Goal: Navigation & Orientation: Find specific page/section

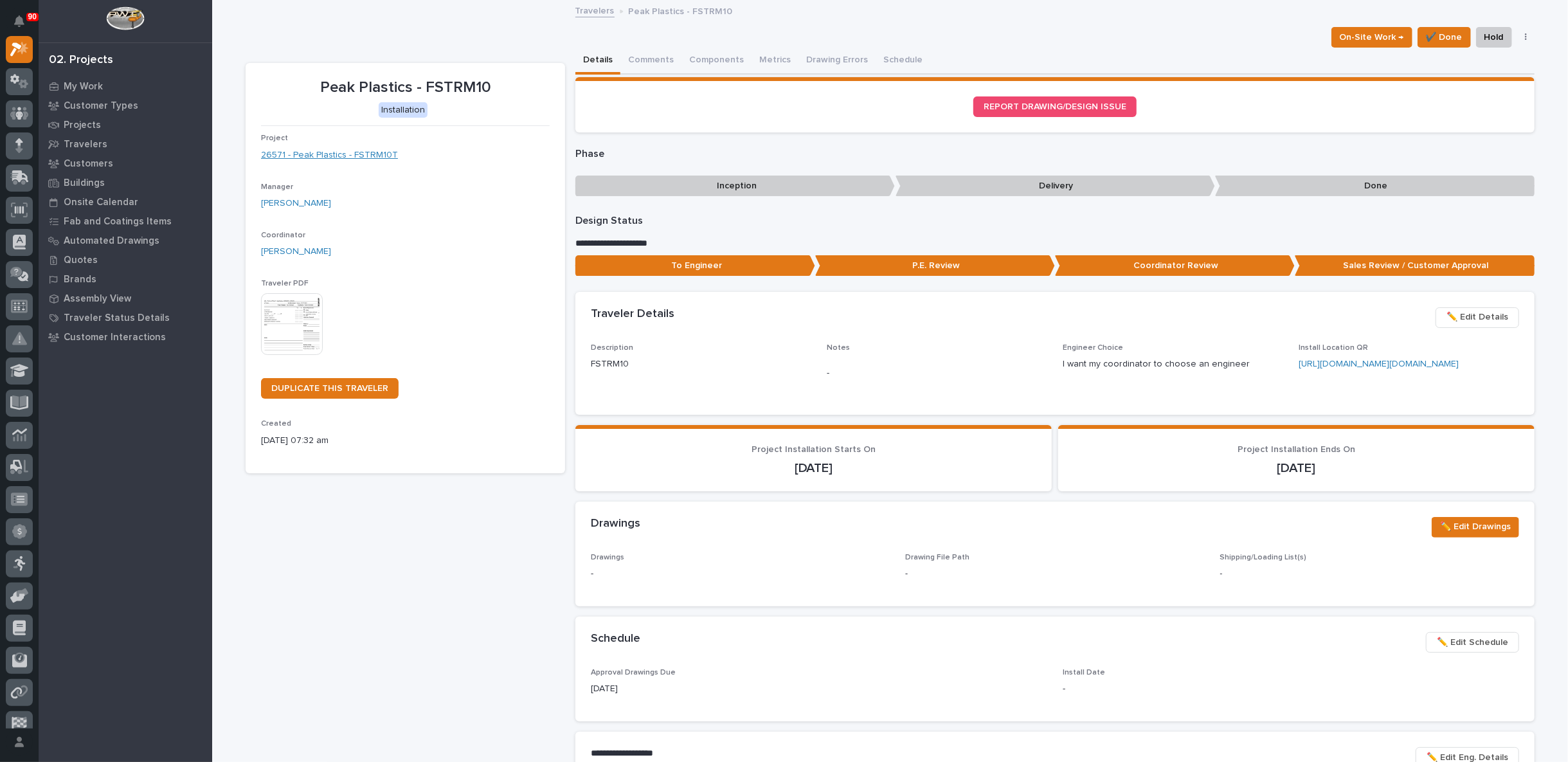
click at [327, 155] on link "26571 - Peak Plastics - FSTRM10T" at bounding box center [329, 156] width 137 height 14
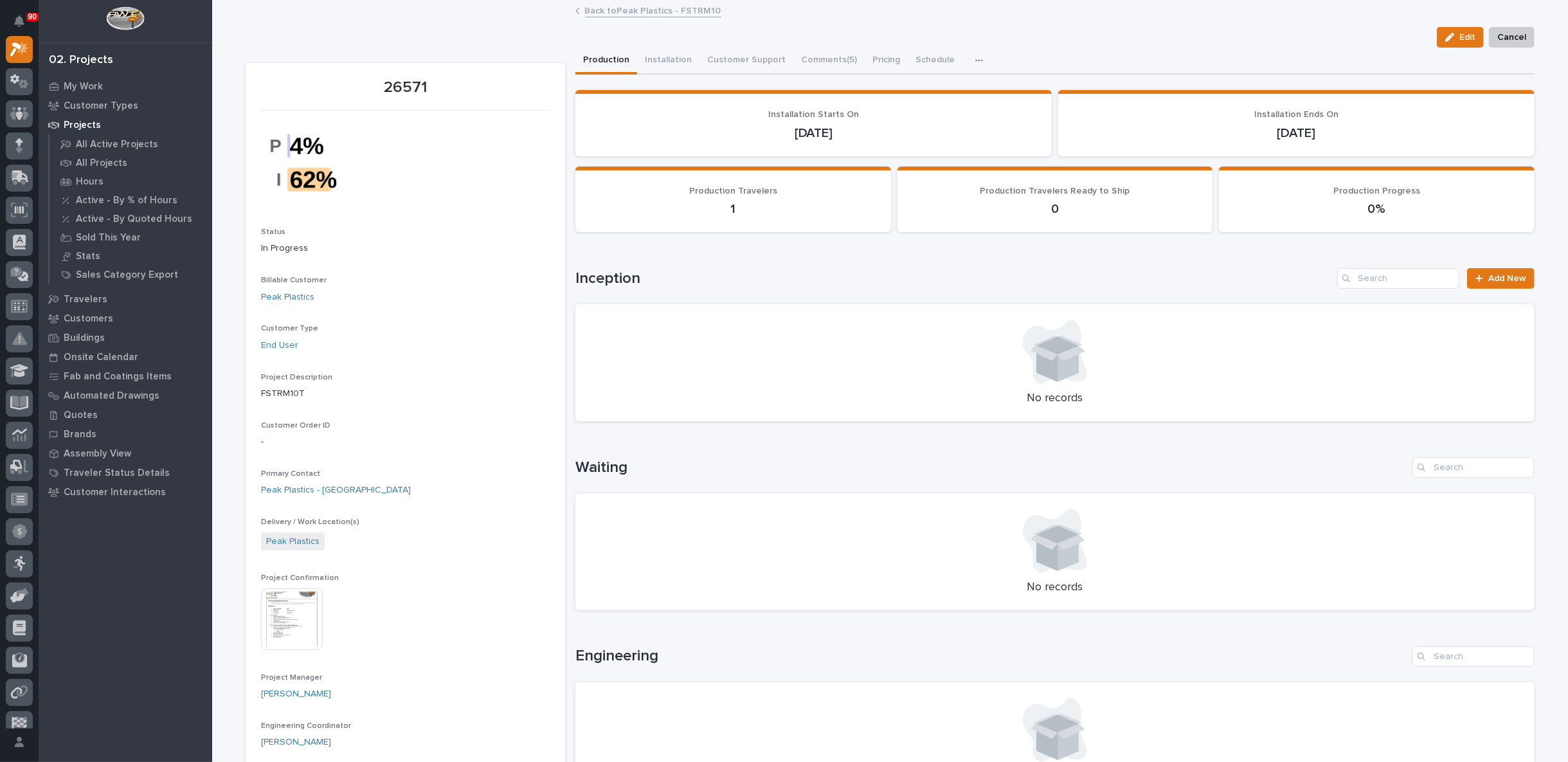
click at [976, 56] on icon "button" at bounding box center [980, 60] width 8 height 9
click at [913, 90] on span "Hours" at bounding box center [911, 95] width 25 height 12
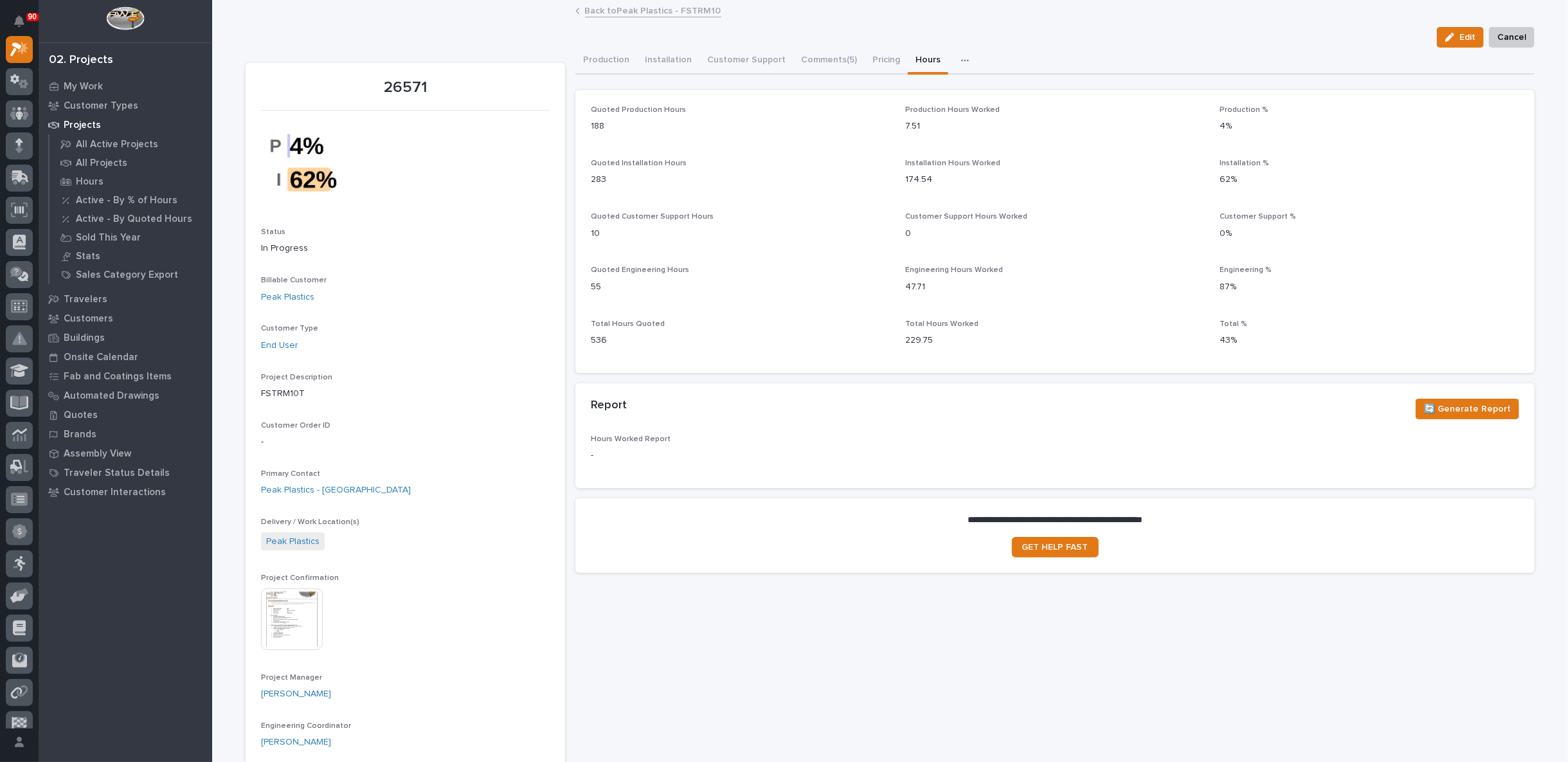
click at [276, 615] on img at bounding box center [292, 619] width 62 height 62
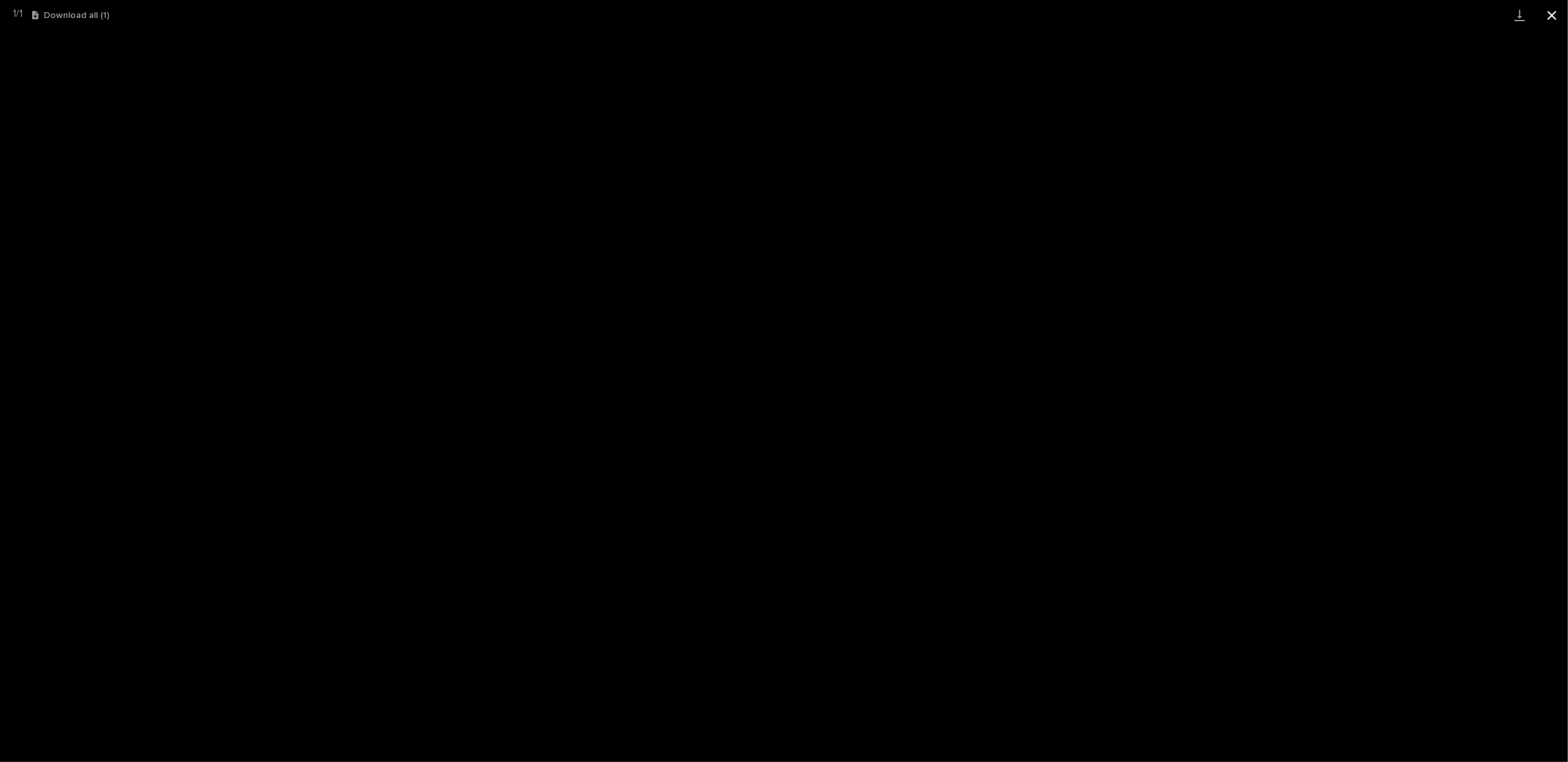
click at [1548, 14] on button "Close gallery" at bounding box center [1551, 15] width 32 height 30
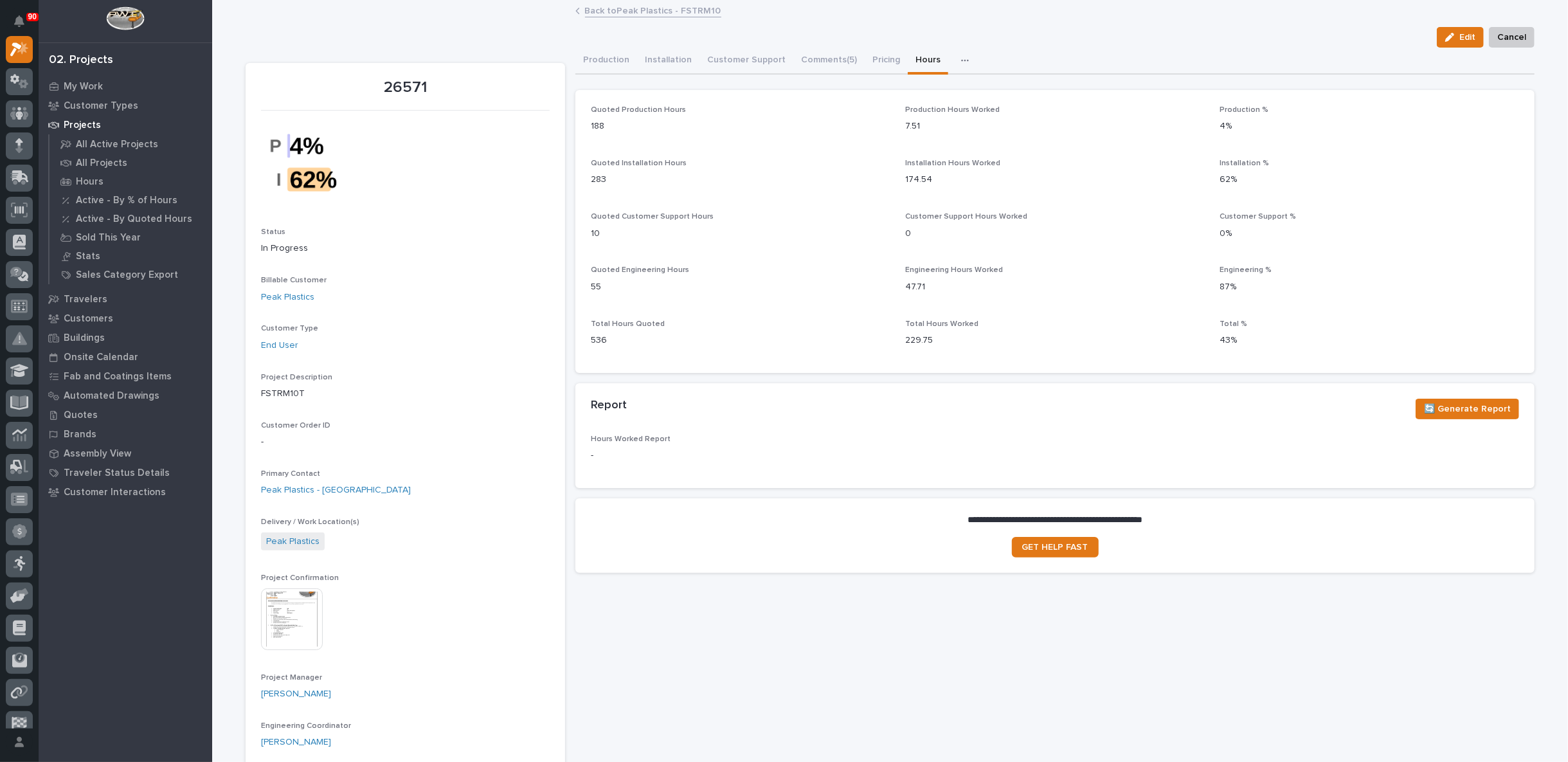
click at [961, 58] on icon "button" at bounding box center [965, 60] width 8 height 9
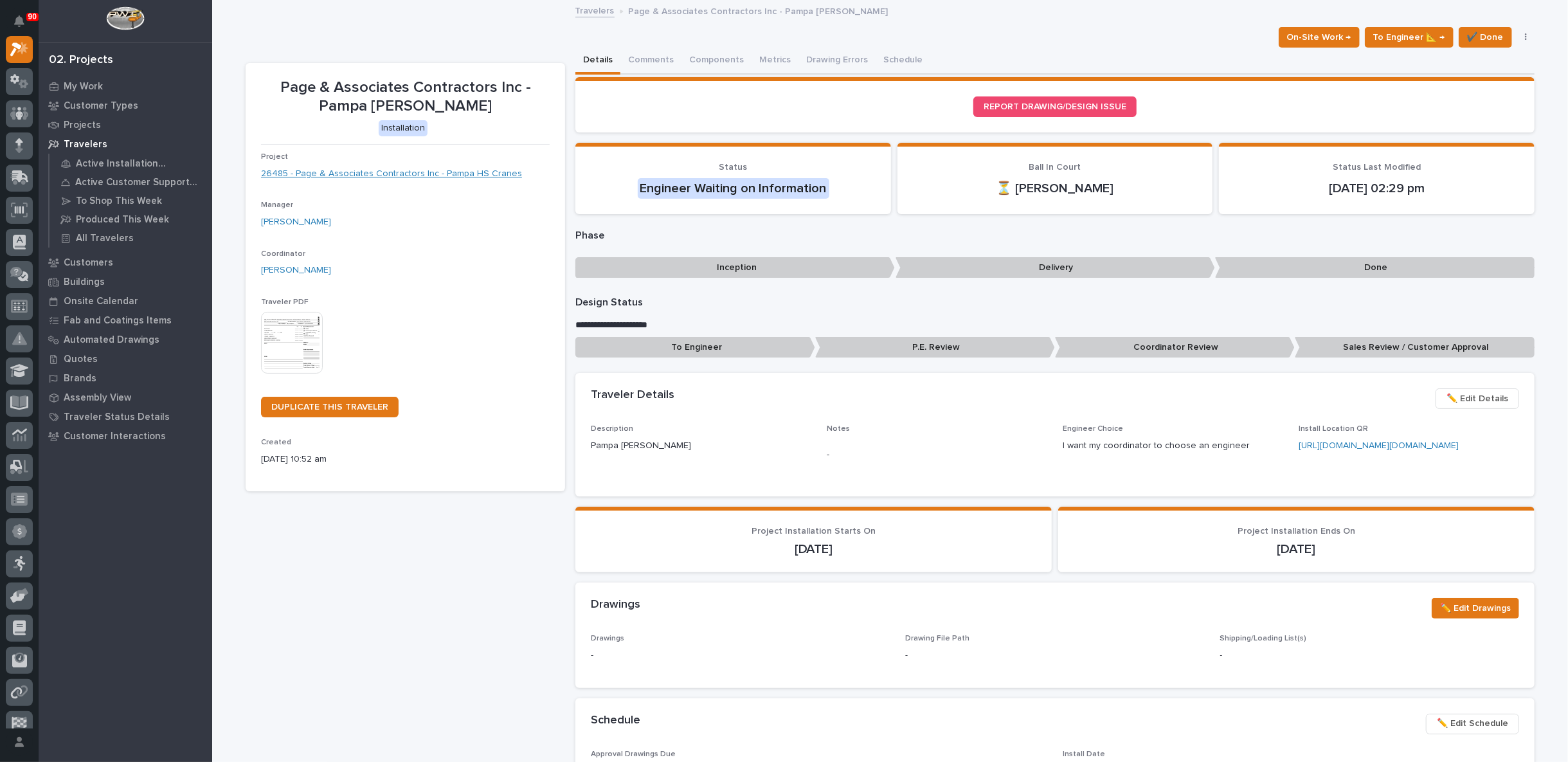
click at [377, 170] on link "26485 - Page & Associates Contractors Inc - Pampa HS Cranes" at bounding box center [392, 175] width 261 height 14
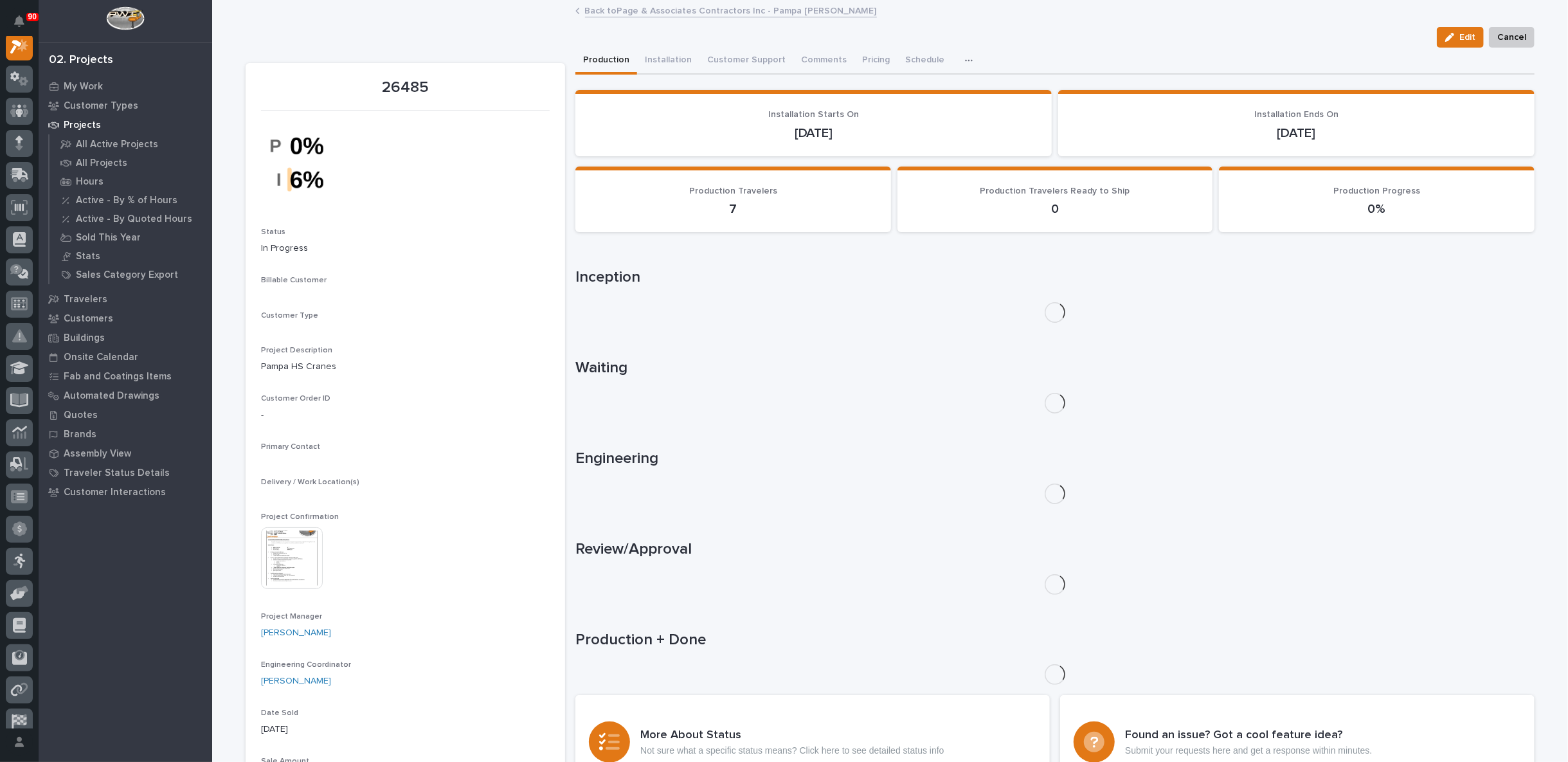
scroll to position [32, 0]
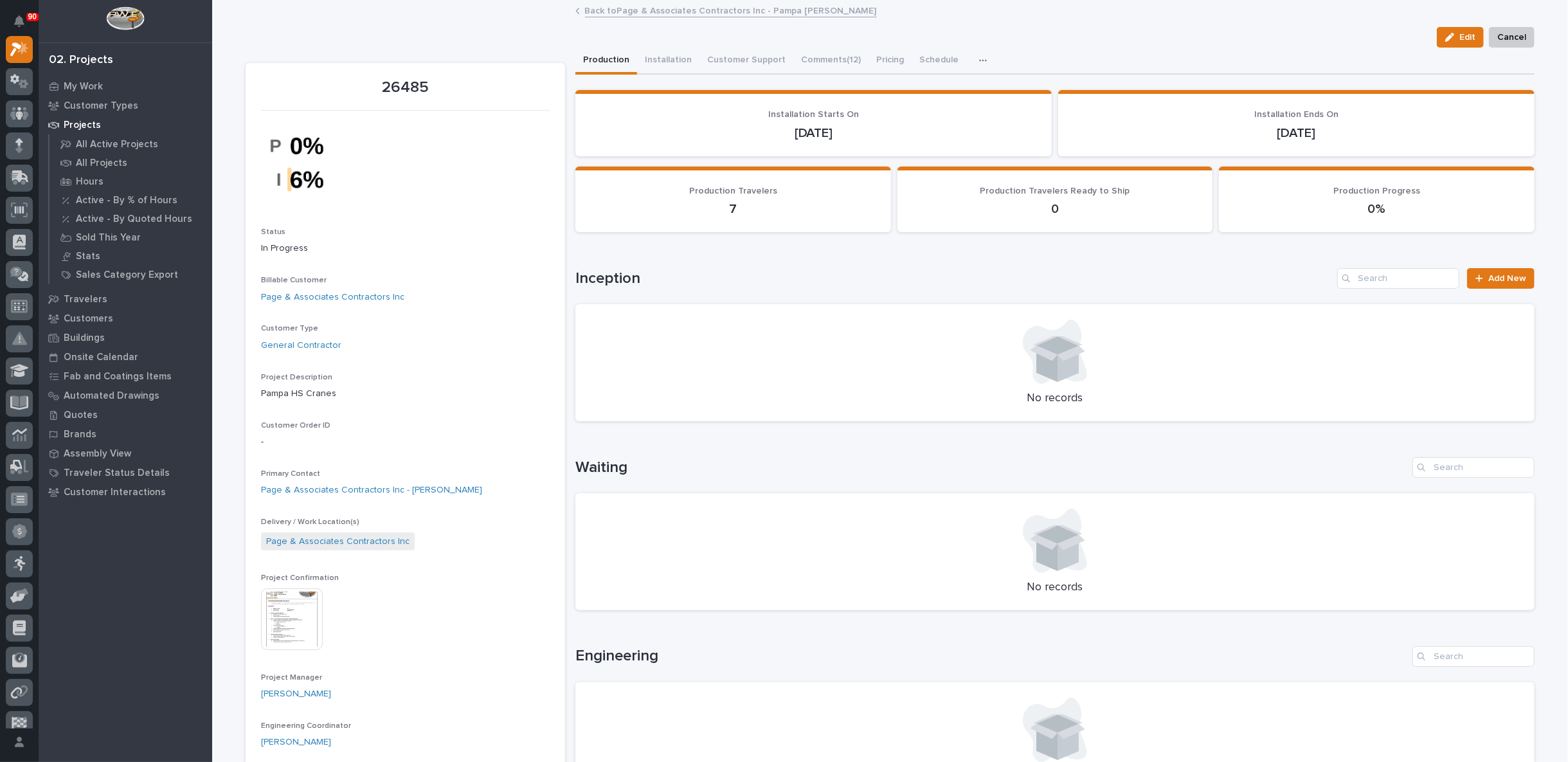
click at [286, 609] on img at bounding box center [292, 619] width 62 height 62
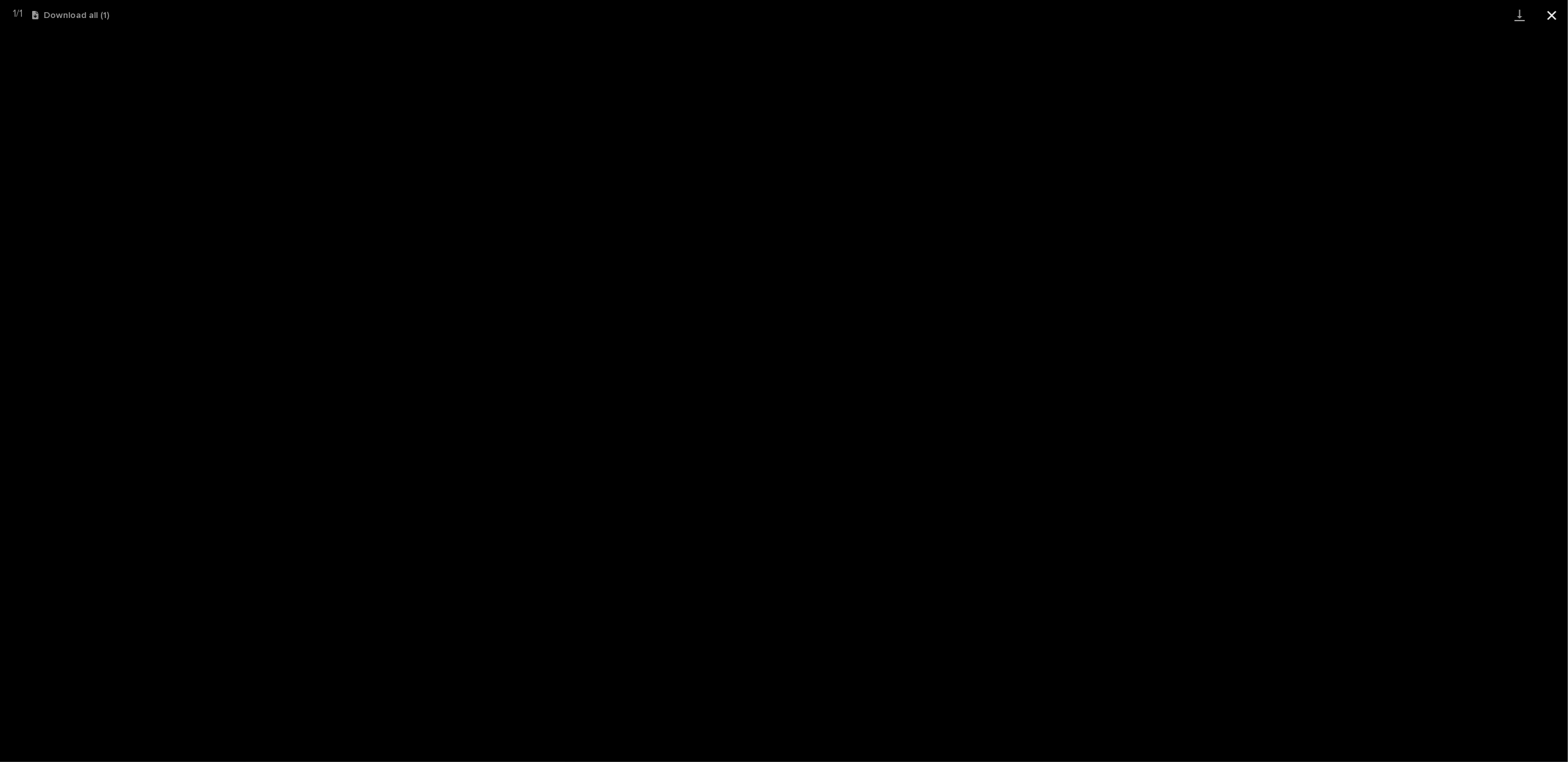
click at [1557, 11] on button "Close gallery" at bounding box center [1551, 15] width 32 height 30
